Goal: Transaction & Acquisition: Purchase product/service

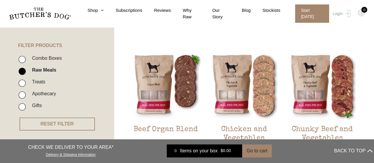
scroll to position [127, 0]
click at [23, 62] on input "Combo Boxes" at bounding box center [22, 59] width 7 height 7
checkbox input "true"
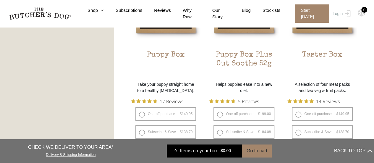
scroll to position [398, 0]
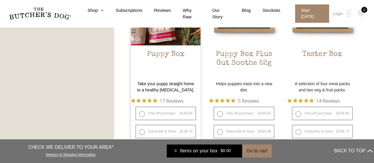
click at [159, 84] on p "Take your puppy straight home to a healthy raw diet." at bounding box center [166, 87] width 70 height 12
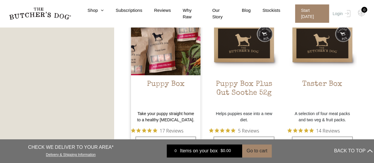
scroll to position [364, 0]
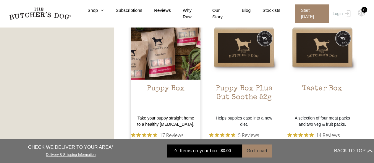
click at [165, 52] on img at bounding box center [166, 45] width 70 height 70
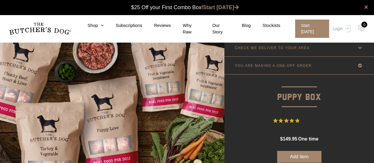
click at [287, 46] on p "CHECK WE DELIVER TO YOUR AREA" at bounding box center [272, 48] width 75 height 4
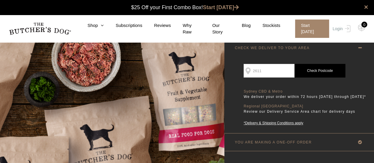
click at [317, 75] on link "Check Postcode" at bounding box center [319, 71] width 51 height 14
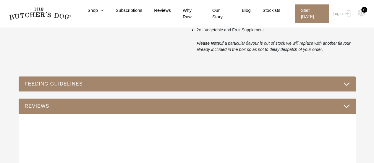
scroll to position [291, 0]
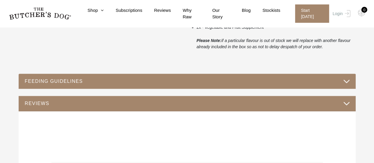
click at [30, 82] on button "FEEDING GUIDELINES" at bounding box center [187, 81] width 325 height 8
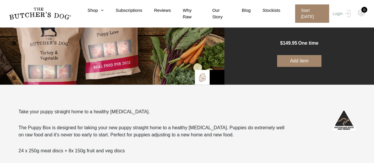
scroll to position [0, 0]
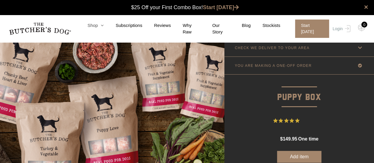
click at [96, 28] on link "Shop" at bounding box center [90, 25] width 28 height 7
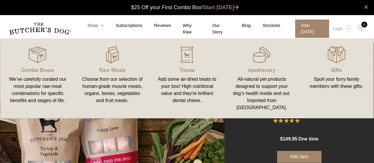
click at [96, 27] on link "Shop" at bounding box center [90, 25] width 28 height 7
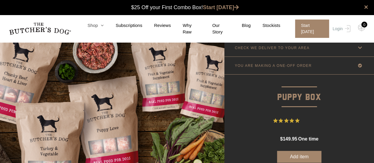
click at [104, 27] on icon at bounding box center [101, 25] width 6 height 4
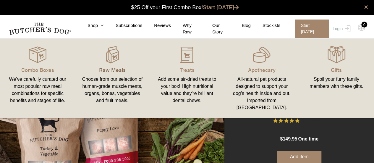
click at [110, 68] on p "Raw Meals" at bounding box center [112, 70] width 61 height 8
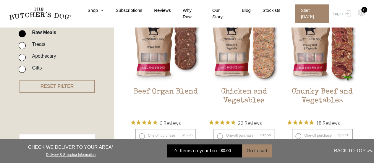
scroll to position [164, 0]
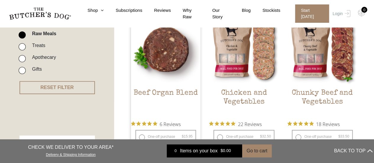
click at [153, 91] on h2 "Beef Organ Blend" at bounding box center [166, 103] width 70 height 28
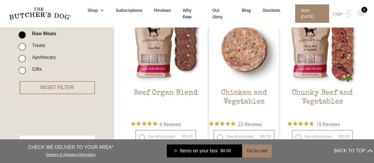
click at [235, 96] on h2 "Chicken and Vegetables" at bounding box center [244, 103] width 70 height 28
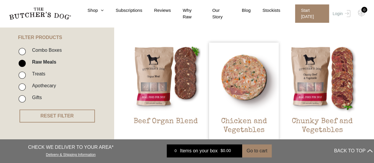
scroll to position [183, 0]
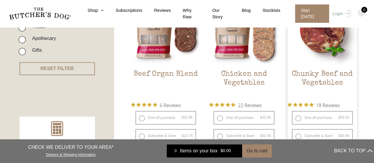
click at [319, 80] on h2 "Chunky Beef and Vegetables" at bounding box center [322, 84] width 70 height 28
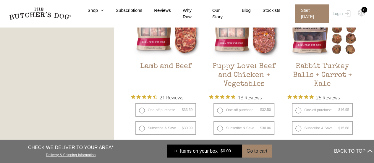
scroll to position [546, 0]
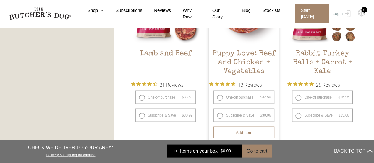
click at [238, 64] on h2 "Puppy Love: Beef and Chicken + Vegetables" at bounding box center [244, 63] width 70 height 28
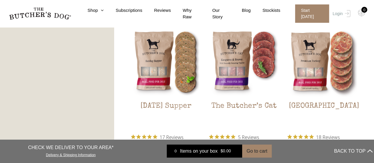
scroll to position [677, 0]
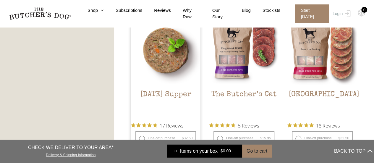
click at [154, 65] on img at bounding box center [166, 51] width 70 height 70
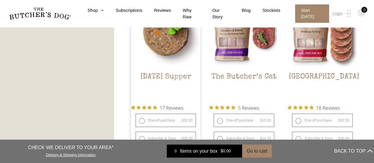
scroll to position [696, 0]
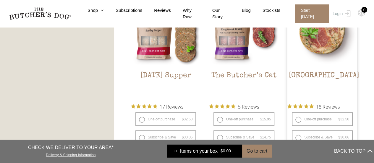
click at [311, 46] on img at bounding box center [322, 32] width 70 height 70
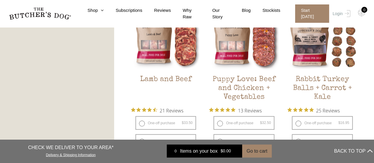
scroll to position [521, 0]
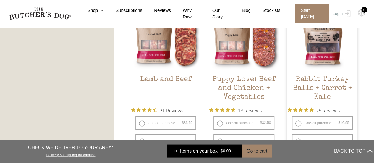
click at [313, 87] on h2 "Rabbit Turkey Balls + Carrot + Kale" at bounding box center [322, 89] width 70 height 28
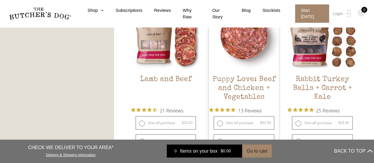
click at [236, 86] on h2 "Puppy Love: Beef and Chicken + Vegetables" at bounding box center [244, 89] width 70 height 28
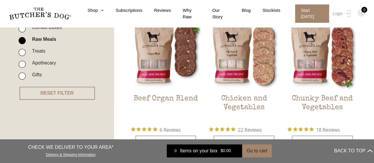
scroll to position [159, 0]
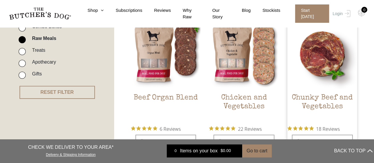
click at [325, 100] on h2 "Chunky Beef and Vegetables" at bounding box center [322, 107] width 70 height 28
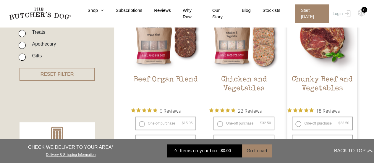
scroll to position [178, 0]
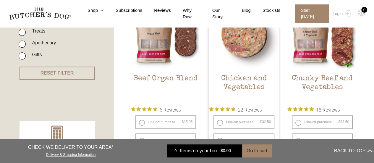
click at [243, 75] on h2 "Chicken and Vegetables" at bounding box center [244, 88] width 70 height 28
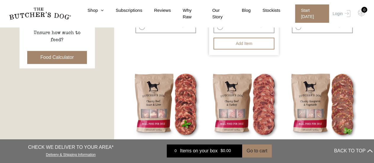
scroll to position [292, 0]
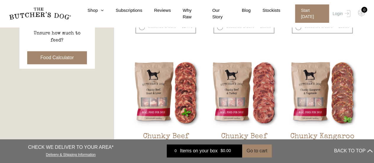
click at [53, 61] on button "Food Calculator" at bounding box center [57, 57] width 60 height 13
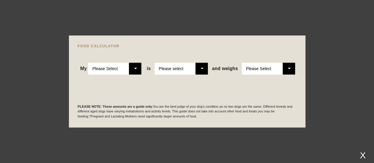
click at [132, 69] on select "Please Select Adult Dog Puppy" at bounding box center [114, 69] width 53 height 12
select select "puppy"
click at [88, 63] on select "Please Select Adult Dog Puppy" at bounding box center [114, 69] width 53 height 12
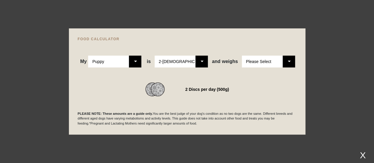
click at [202, 62] on select "Please Select 2-4 months old 4-5 months old 6-8 months old 8-12 months old" at bounding box center [181, 62] width 53 height 12
select select "12"
click at [155, 56] on select "Please Select 2-4 months old 4-5 months old 6-8 months old 8-12 months old" at bounding box center [181, 62] width 53 height 12
click at [288, 61] on select "Please Select 1kg 2kg 3kg 4kg 5kg 6kg 7kg 8kg 9kg 10kg 11kg 12kg 13kg 14kg 15kg…" at bounding box center [268, 62] width 53 height 12
select select "30"
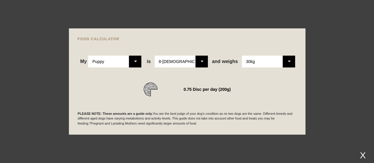
click at [242, 56] on select "Please Select 1kg 2kg 3kg 4kg 5kg 6kg 7kg 8kg 9kg 10kg 11kg 12kg 13kg 14kg 15kg…" at bounding box center [268, 62] width 53 height 12
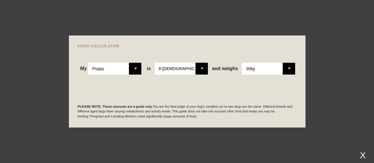
scroll to position [767, 0]
click at [270, 91] on div "PLEASE NOTE: These amounts are a guide only. You are the best judge of your dog…" at bounding box center [187, 104] width 219 height 30
click at [234, 109] on p "PLEASE NOTE: These amounts are a guide only. You are the best judge of your dog…" at bounding box center [187, 111] width 219 height 15
click at [186, 116] on p "PLEASE NOTE: These amounts are a guide only. You are the best judge of your dog…" at bounding box center [187, 111] width 219 height 15
click at [363, 156] on div "X" at bounding box center [362, 155] width 11 height 10
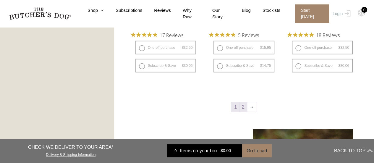
click at [243, 108] on link "2" at bounding box center [242, 106] width 7 height 9
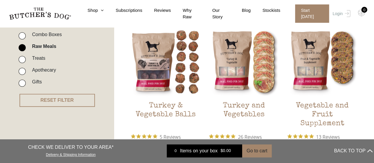
scroll to position [151, 0]
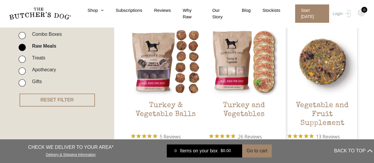
click at [309, 106] on h2 "Vegetable and Fruit Supplement" at bounding box center [322, 115] width 70 height 28
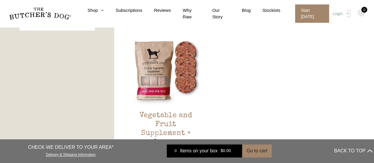
scroll to position [331, 0]
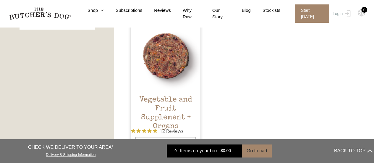
click at [163, 105] on h2 "Vegetable and Fruit Supplement + Organs" at bounding box center [166, 109] width 70 height 28
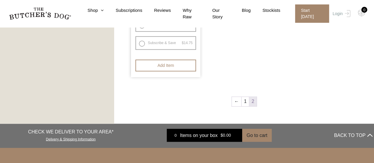
scroll to position [450, 0]
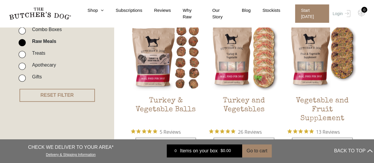
scroll to position [157, 0]
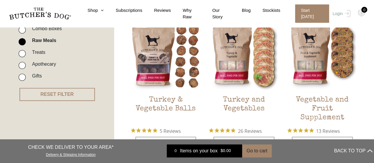
click at [23, 54] on input "Treats" at bounding box center [22, 53] width 7 height 7
checkbox input "true"
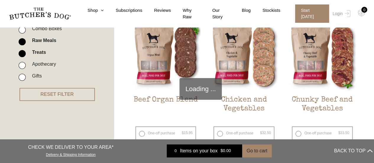
scroll to position [134, 0]
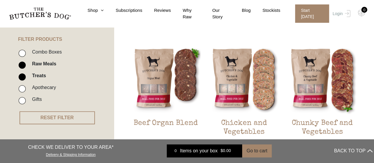
click at [24, 55] on input "Combo Boxes" at bounding box center [22, 53] width 7 height 7
checkbox input "true"
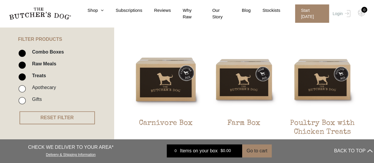
click at [21, 66] on input "Raw Meals" at bounding box center [22, 64] width 7 height 7
checkbox input "false"
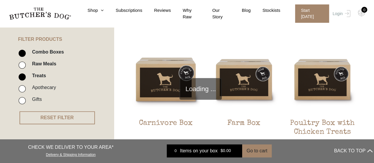
click at [22, 78] on input "Treats" at bounding box center [22, 76] width 7 height 7
checkbox input "false"
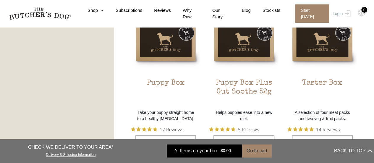
scroll to position [366, 0]
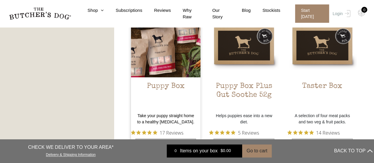
click at [165, 85] on h2 "Puppy Box" at bounding box center [166, 96] width 70 height 28
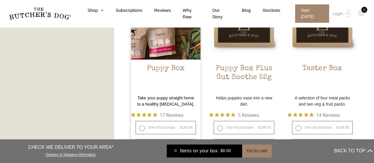
scroll to position [384, 0]
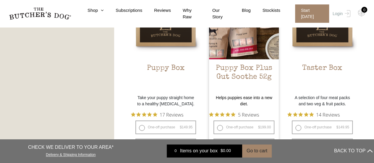
click at [228, 75] on h2 "Puppy Box Plus Gut Soothe 52g" at bounding box center [244, 78] width 70 height 28
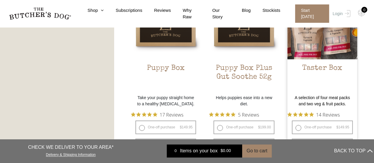
click at [317, 99] on p "A selection of four meat packs and two veg & fruit packs." at bounding box center [322, 101] width 70 height 12
click at [313, 66] on h2 "Taster Box" at bounding box center [322, 78] width 70 height 28
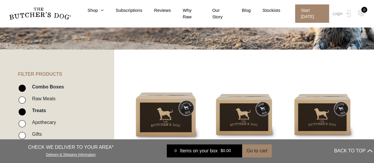
scroll to position [99, 0]
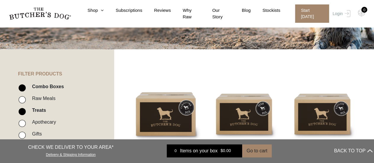
click at [24, 88] on input "Combo Boxes" at bounding box center [22, 87] width 7 height 7
checkbox input "false"
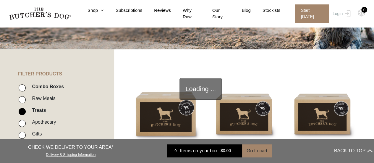
click at [23, 100] on input "Raw Meals" at bounding box center [22, 99] width 7 height 7
checkbox input "true"
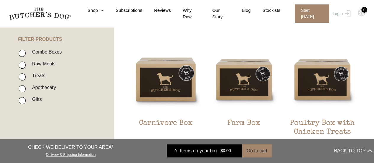
click at [23, 67] on input "Raw Meals" at bounding box center [22, 64] width 7 height 7
checkbox input "true"
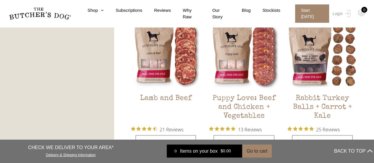
scroll to position [507, 0]
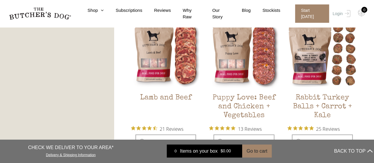
click at [362, 9] on div "0" at bounding box center [364, 10] width 6 height 6
click at [0, 0] on img at bounding box center [0, 0] width 0 height 0
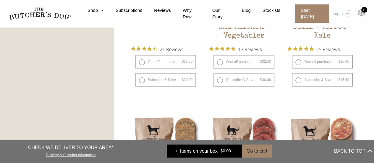
scroll to position [584, 0]
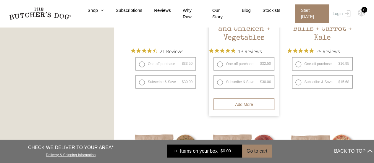
click at [220, 63] on label "One-off purchase $ 32.50 — or subscribe and save 7.5%" at bounding box center [243, 64] width 61 height 14
radio input "true"
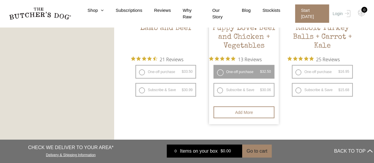
scroll to position [580, 0]
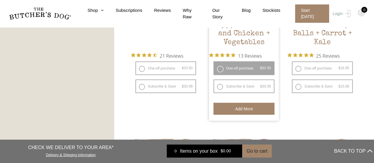
click at [233, 111] on button "Add more" at bounding box center [243, 109] width 61 height 12
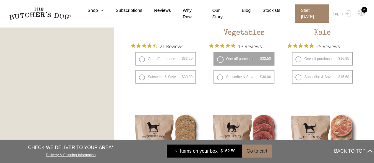
click at [194, 155] on link "5 Items on your box $ 162.50" at bounding box center [204, 150] width 75 height 13
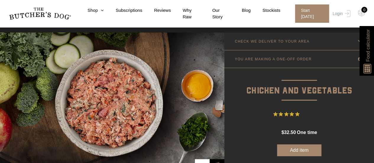
scroll to position [6, 0]
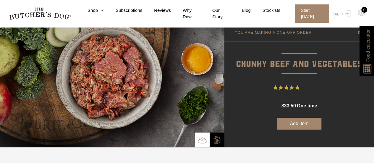
scroll to position [35, 0]
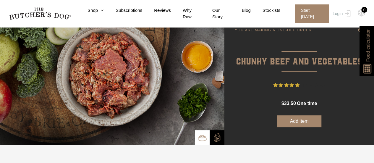
click at [309, 82] on span "18 Reviews" at bounding box center [314, 85] width 24 height 9
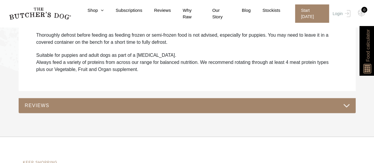
scroll to position [436, 0]
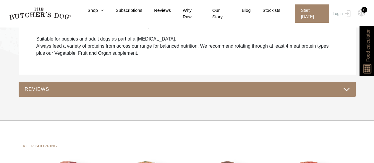
click at [35, 85] on button "REVIEWS" at bounding box center [187, 89] width 325 height 8
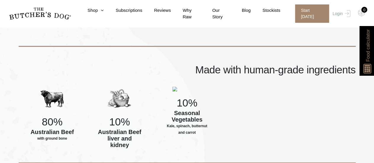
scroll to position [193, 0]
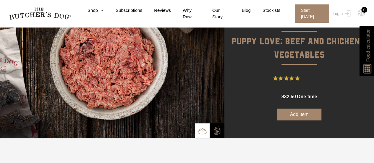
scroll to position [54, 0]
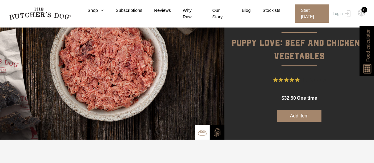
click at [298, 116] on button "Add item" at bounding box center [299, 116] width 44 height 12
click at [296, 118] on button "Added to Box" at bounding box center [299, 116] width 44 height 12
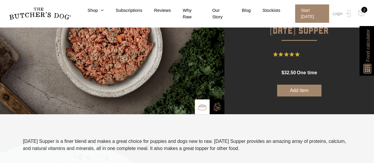
scroll to position [52, 0]
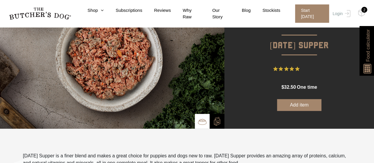
click at [294, 102] on button "Add item" at bounding box center [299, 105] width 44 height 12
click at [297, 107] on button "Added to Box" at bounding box center [299, 105] width 44 height 12
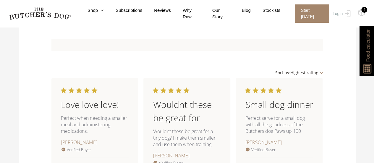
scroll to position [566, 0]
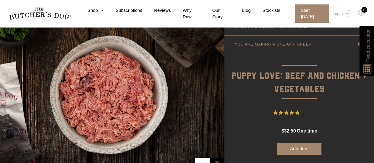
scroll to position [24, 0]
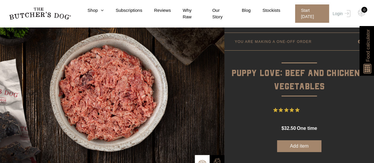
click at [361, 11] on div "0" at bounding box center [364, 10] width 6 height 6
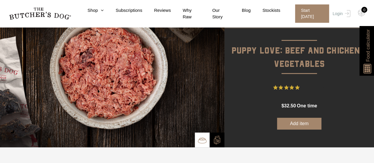
scroll to position [51, 0]
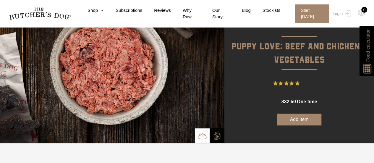
click at [292, 116] on button "Add item" at bounding box center [299, 119] width 44 height 12
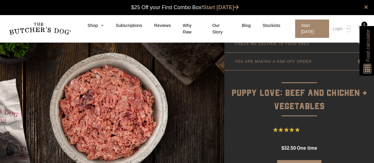
scroll to position [0, 0]
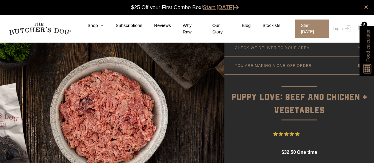
click at [222, 4] on link "Start [DATE]" at bounding box center [221, 7] width 36 height 6
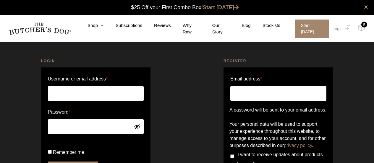
click at [60, 96] on input "Username or email address *" at bounding box center [96, 93] width 96 height 15
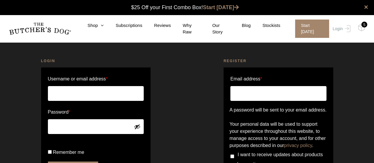
type input "[PERSON_NAME][EMAIL_ADDRESS][DOMAIN_NAME]"
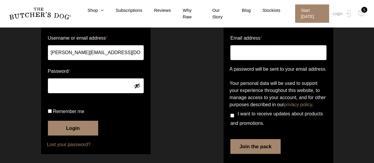
scroll to position [46, 0]
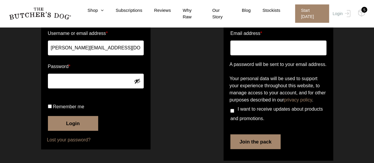
click at [49, 108] on input "Remember me" at bounding box center [50, 106] width 4 height 4
checkbox input "true"
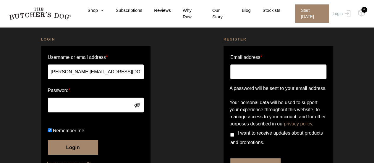
scroll to position [22, 0]
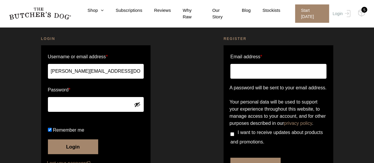
click at [243, 69] on input "Email address *" at bounding box center [278, 71] width 96 height 15
type input "bettina.konti@act.gov.au"
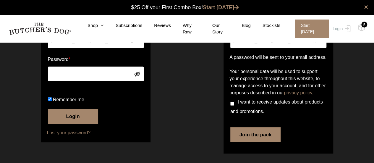
scroll to position [0, 0]
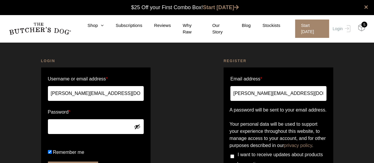
click at [359, 27] on img at bounding box center [361, 28] width 7 height 8
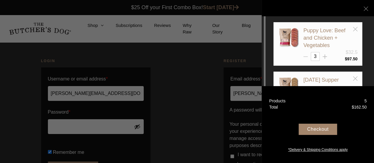
click at [305, 57] on line at bounding box center [305, 57] width 4 height 0
type input "2"
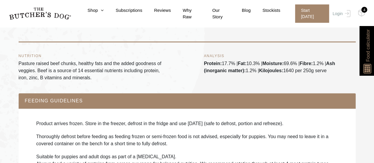
scroll to position [318, 0]
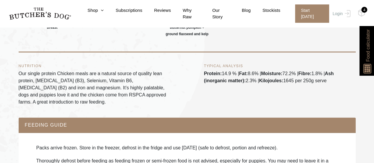
scroll to position [314, 0]
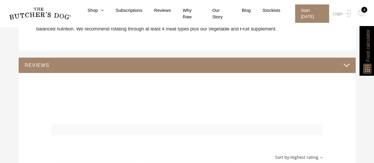
scroll to position [500, 0]
click at [39, 61] on button "REVIEWS" at bounding box center [187, 65] width 325 height 8
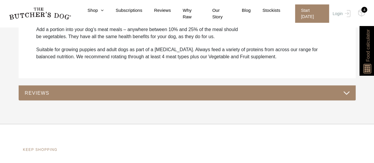
scroll to position [468, 0]
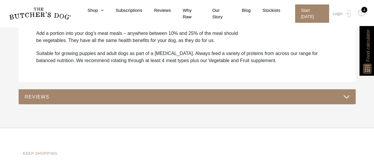
click at [29, 93] on button "REVIEWS" at bounding box center [187, 97] width 325 height 8
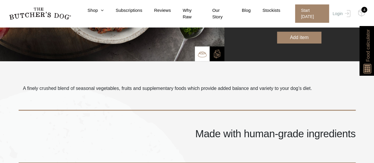
scroll to position [119, 0]
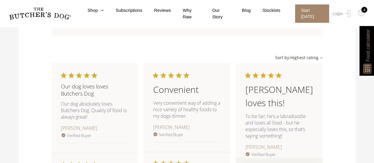
scroll to position [706, 0]
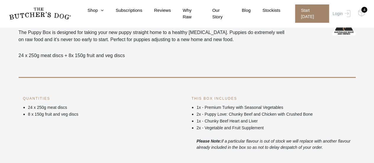
scroll to position [191, 0]
click at [0, 0] on img at bounding box center [0, 0] width 0 height 0
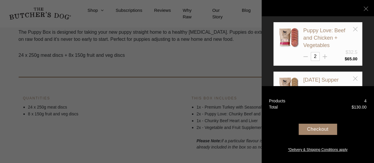
click at [132, 117] on div at bounding box center [187, 81] width 374 height 163
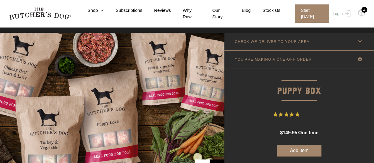
scroll to position [0, 0]
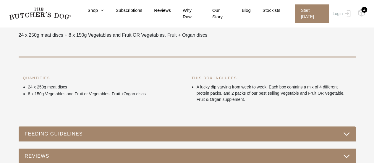
scroll to position [236, 0]
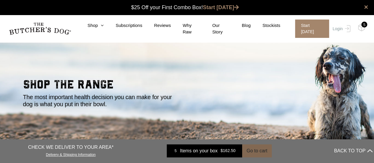
click at [248, 149] on button "Go to cart" at bounding box center [257, 150] width 30 height 13
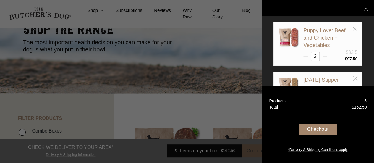
scroll to position [56, 0]
click at [365, 9] on line at bounding box center [366, 9] width 4 height 4
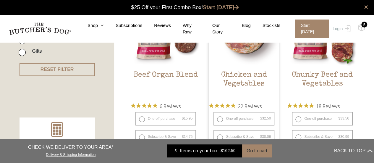
scroll to position [0, 0]
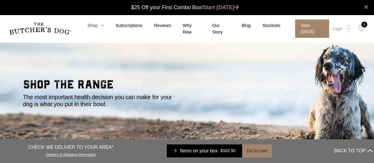
click at [96, 27] on link "Shop" at bounding box center [90, 25] width 28 height 7
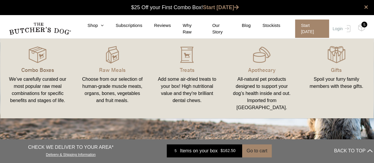
click at [33, 71] on p "Combo Boxes" at bounding box center [37, 70] width 61 height 8
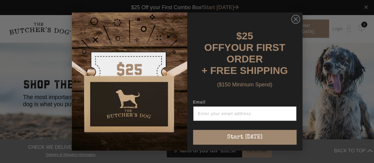
click at [208, 113] on input "Email" at bounding box center [244, 113] width 103 height 15
type input "bettina.konti@act.gov.au"
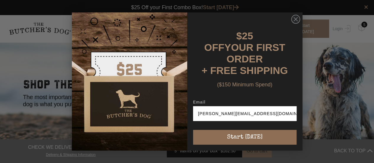
click at [241, 137] on button "Start [DATE]" at bounding box center [244, 137] width 103 height 15
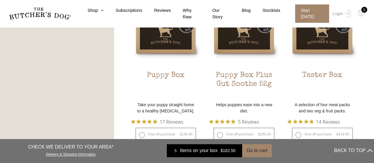
scroll to position [377, 0]
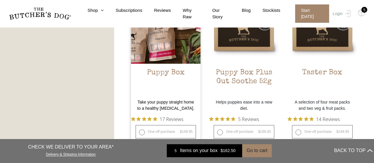
click at [163, 70] on h2 "Puppy Box" at bounding box center [166, 82] width 70 height 28
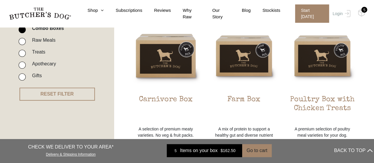
scroll to position [154, 0]
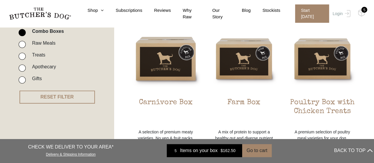
click at [21, 30] on input "Combo Boxes" at bounding box center [22, 32] width 7 height 7
checkbox input "false"
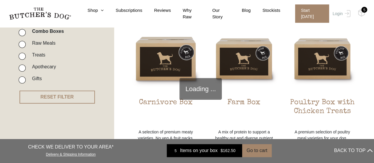
click at [20, 46] on input "Raw Meals" at bounding box center [22, 44] width 7 height 7
checkbox input "true"
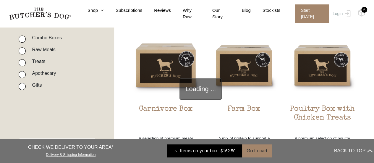
scroll to position [134, 0]
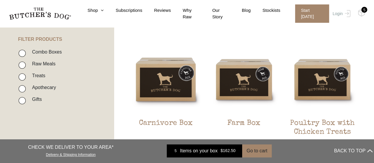
click at [22, 67] on input "Raw Meals" at bounding box center [22, 64] width 7 height 7
checkbox input "true"
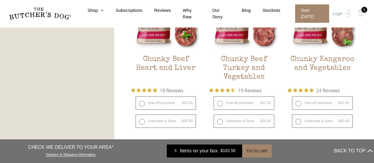
scroll to position [371, 0]
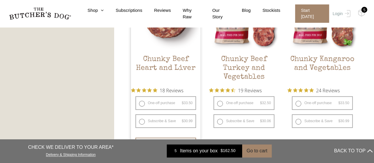
click at [165, 75] on h2 "Chunky Beef Heart and Liver" at bounding box center [166, 69] width 70 height 28
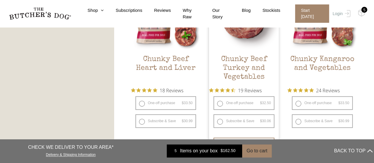
click at [241, 67] on h2 "Chunky Beef Turkey and Vegetables" at bounding box center [244, 69] width 70 height 28
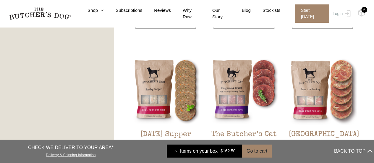
scroll to position [659, 0]
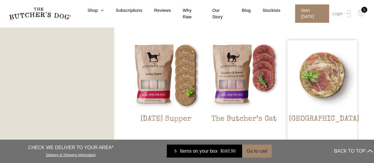
click at [310, 79] on img at bounding box center [322, 75] width 70 height 70
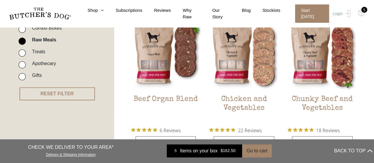
scroll to position [157, 0]
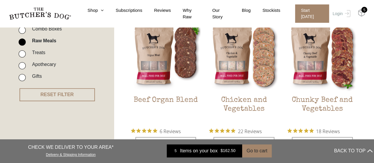
click at [359, 13] on img at bounding box center [361, 13] width 7 height 8
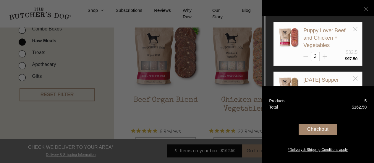
click at [305, 55] on icon at bounding box center [305, 56] width 4 height 4
type input "1"
click at [181, 106] on div at bounding box center [187, 81] width 374 height 163
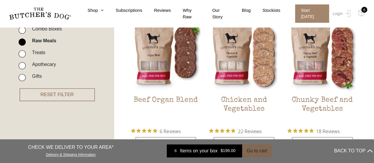
click at [257, 152] on button "Go to cart" at bounding box center [257, 150] width 30 height 13
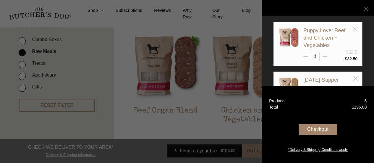
scroll to position [144, 0]
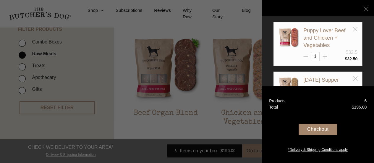
click at [314, 132] on div "Checkout" at bounding box center [317, 129] width 38 height 11
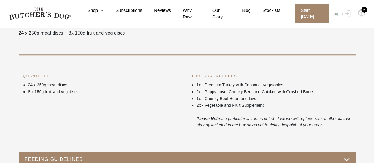
scroll to position [212, 0]
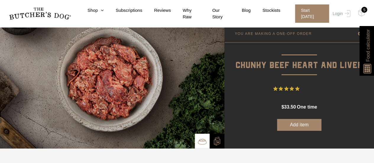
scroll to position [32, 0]
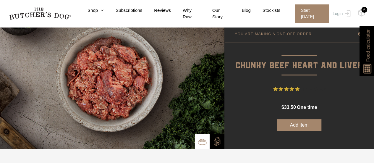
click at [295, 124] on button "Add item" at bounding box center [299, 125] width 44 height 12
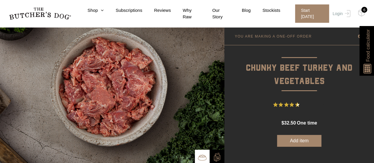
scroll to position [30, 0]
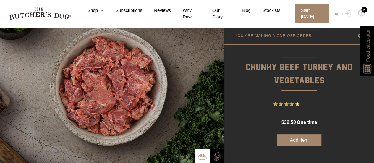
click at [299, 142] on button "Add item" at bounding box center [299, 140] width 44 height 12
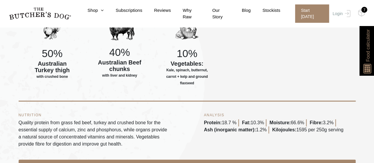
scroll to position [287, 0]
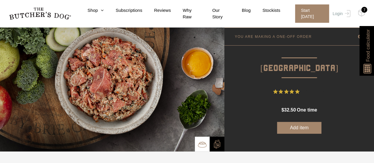
scroll to position [28, 0]
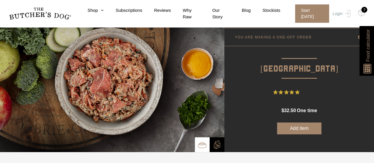
click at [293, 128] on button "Add item" at bounding box center [299, 128] width 44 height 12
click at [367, 67] on img at bounding box center [367, 67] width 11 height 13
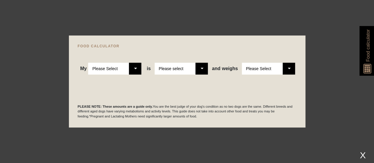
click at [337, 104] on div at bounding box center [187, 81] width 374 height 163
click at [359, 154] on div "X" at bounding box center [362, 155] width 11 height 10
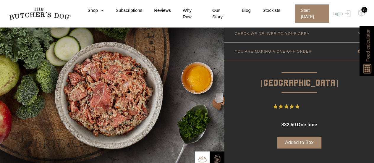
scroll to position [28, 0]
